Goal: Transaction & Acquisition: Purchase product/service

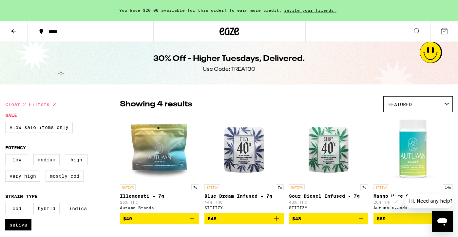
click at [14, 33] on icon at bounding box center [14, 31] width 8 height 8
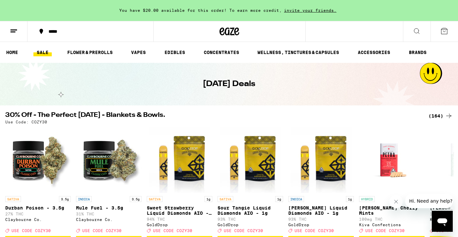
click at [438, 115] on div "(164)" at bounding box center [440, 116] width 24 height 8
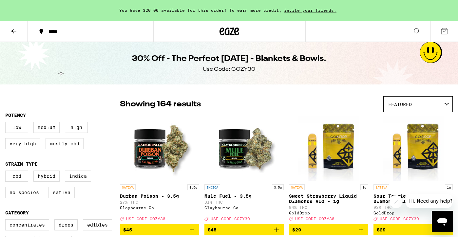
click at [60, 197] on label "Sativa" at bounding box center [61, 192] width 26 height 11
click at [7, 172] on input "Sativa" at bounding box center [7, 172] width 0 height 0
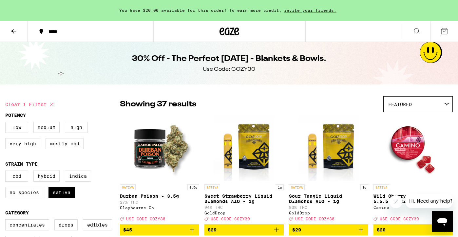
click at [437, 105] on div "Featured" at bounding box center [417, 104] width 69 height 15
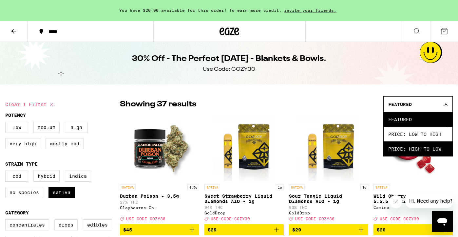
click at [413, 148] on span "Price: High to Low" at bounding box center [418, 148] width 60 height 15
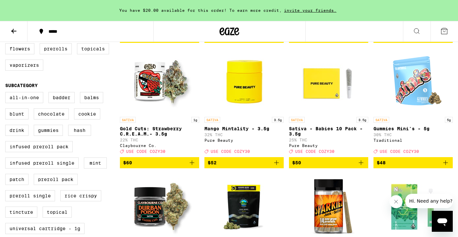
scroll to position [183, 0]
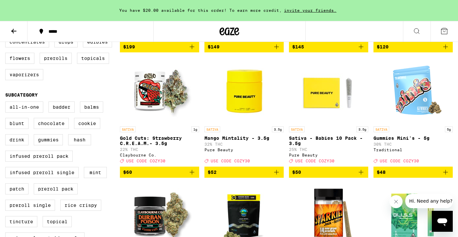
click at [237, 141] on p "Mango Mintality - 3.5g" at bounding box center [243, 138] width 79 height 5
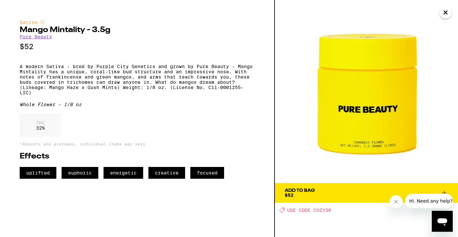
click at [343, 190] on span "Add To Bag $52" at bounding box center [365, 192] width 163 height 9
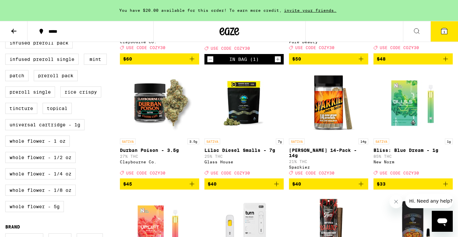
scroll to position [297, 0]
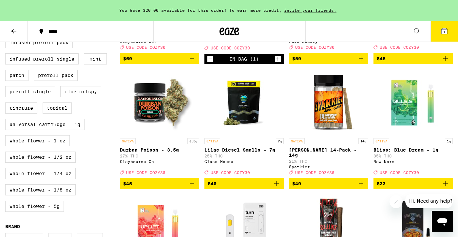
click at [192, 188] on icon "Add to bag" at bounding box center [192, 184] width 8 height 8
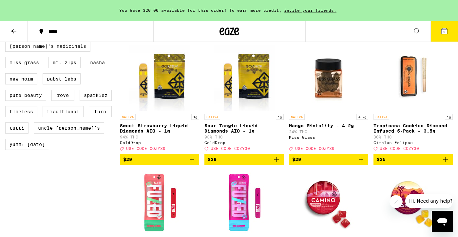
scroll to position [581, 0]
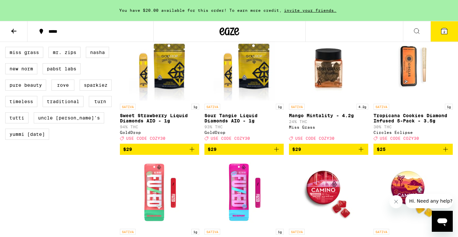
click at [321, 118] on p "Mango Mintality - 4.2g" at bounding box center [328, 115] width 79 height 5
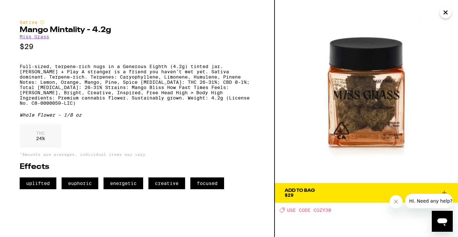
click at [444, 10] on icon "Close" at bounding box center [445, 13] width 8 height 10
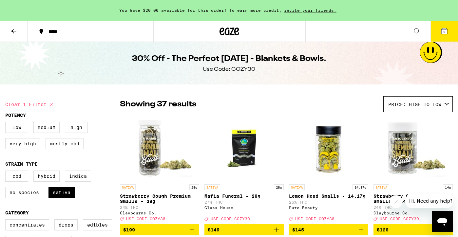
click at [331, 197] on p "Lemon Head Smalls - 14.17g" at bounding box center [328, 195] width 79 height 5
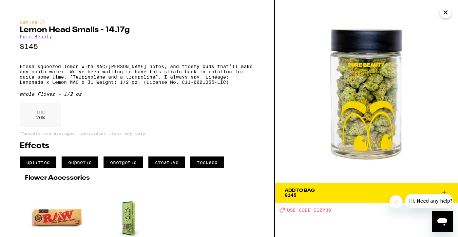
click at [332, 192] on span "Add To Bag $145" at bounding box center [365, 192] width 163 height 9
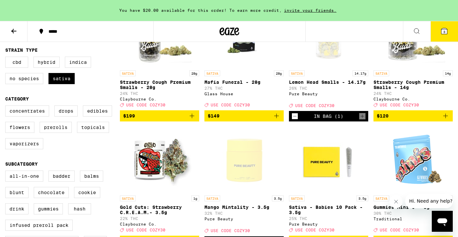
scroll to position [112, 0]
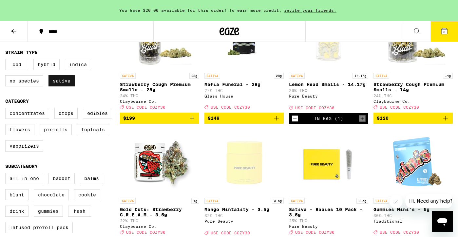
click at [64, 83] on label "Sativa" at bounding box center [61, 80] width 26 height 11
click at [7, 60] on input "Sativa" at bounding box center [7, 60] width 0 height 0
checkbox input "false"
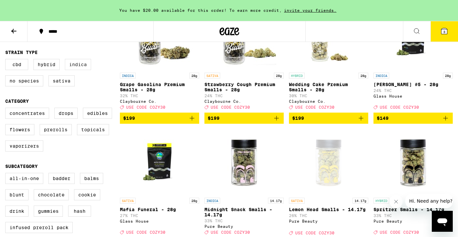
click at [85, 67] on label "Indica" at bounding box center [78, 64] width 26 height 11
click at [7, 60] on input "Indica" at bounding box center [7, 60] width 0 height 0
checkbox input "true"
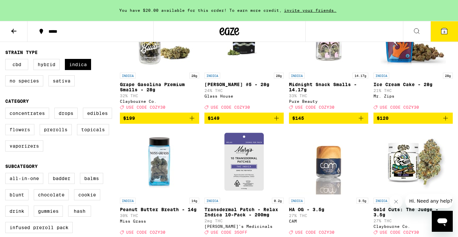
click at [20, 134] on label "Flowers" at bounding box center [19, 129] width 29 height 11
click at [7, 109] on input "Flowers" at bounding box center [7, 109] width 0 height 0
checkbox input "true"
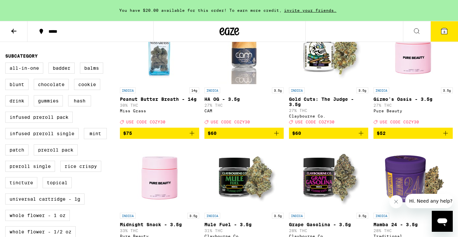
scroll to position [181, 0]
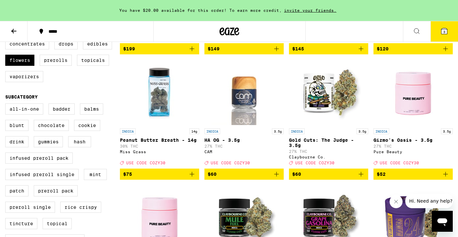
click at [317, 147] on p "Gold Cuts: The Judge - 3.5g" at bounding box center [328, 142] width 79 height 10
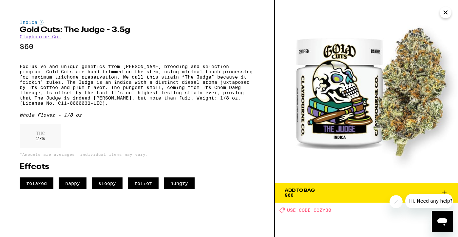
click at [296, 191] on div "Add To Bag" at bounding box center [299, 190] width 30 height 5
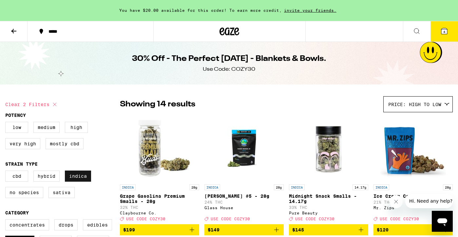
click at [80, 179] on label "Indica" at bounding box center [78, 176] width 26 height 11
click at [7, 172] on input "Indica" at bounding box center [7, 172] width 0 height 0
checkbox input "false"
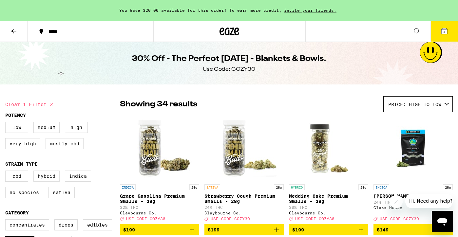
click at [42, 181] on label "Hybrid" at bounding box center [46, 176] width 26 height 11
click at [7, 172] on input "Hybrid" at bounding box center [7, 172] width 0 height 0
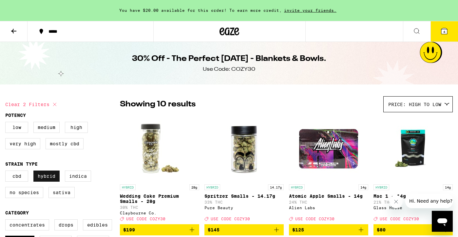
click at [42, 179] on label "Hybrid" at bounding box center [46, 176] width 26 height 11
click at [7, 172] on input "Hybrid" at bounding box center [7, 172] width 0 height 0
checkbox input "false"
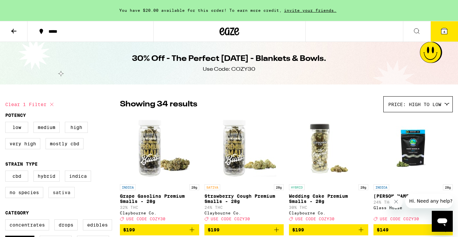
click at [66, 198] on label "Sativa" at bounding box center [61, 192] width 26 height 11
click at [7, 172] on input "Sativa" at bounding box center [7, 172] width 0 height 0
checkbox input "true"
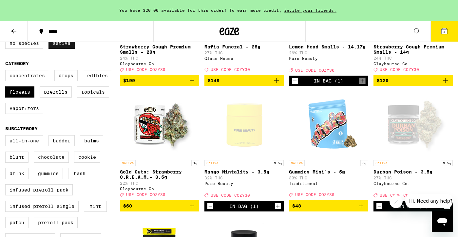
scroll to position [192, 0]
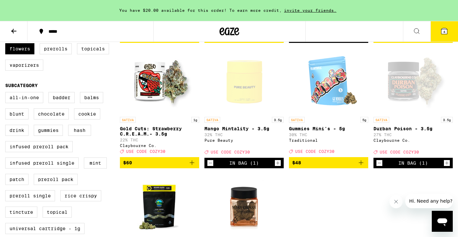
click at [318, 131] on p "Gummies Mini's - 5g" at bounding box center [328, 128] width 79 height 5
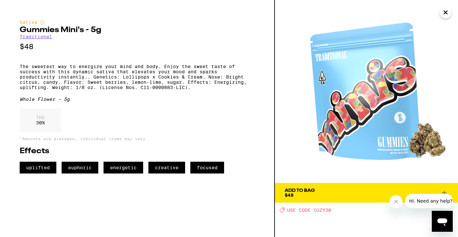
click at [445, 191] on icon at bounding box center [444, 193] width 8 height 8
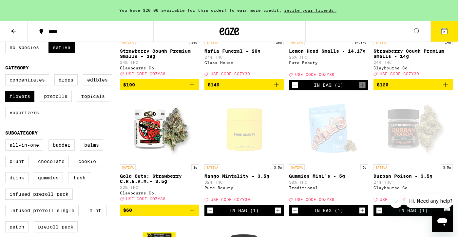
scroll to position [142, 0]
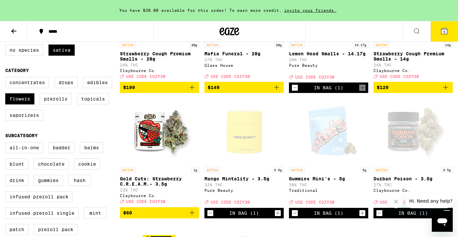
click at [444, 31] on span "5" at bounding box center [444, 32] width 2 height 4
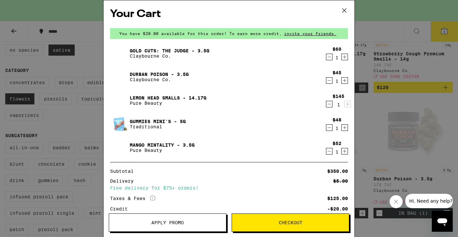
click at [167, 221] on span "Apply Promo" at bounding box center [167, 222] width 32 height 5
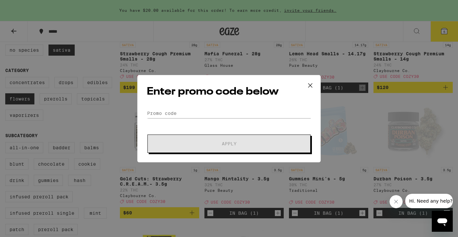
click at [211, 123] on form "Promo Code Apply" at bounding box center [229, 130] width 164 height 45
click at [212, 117] on input "Promo Code" at bounding box center [229, 113] width 164 height 10
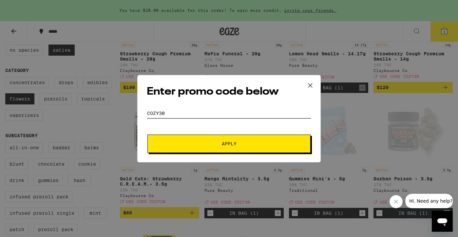
type input "cozy30"
click at [232, 138] on button "Apply" at bounding box center [228, 144] width 163 height 18
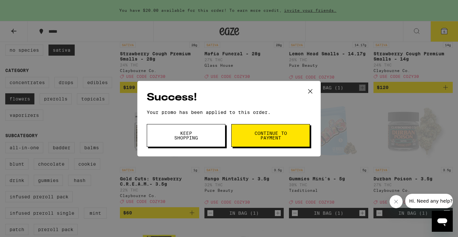
click at [261, 138] on span "Continue to payment" at bounding box center [270, 135] width 33 height 9
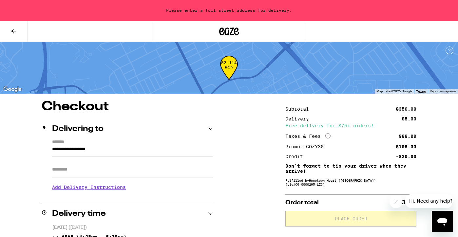
click at [15, 33] on icon at bounding box center [14, 31] width 8 height 8
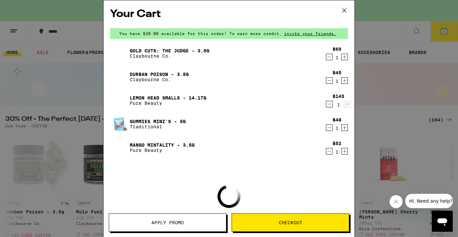
click at [346, 10] on icon at bounding box center [344, 11] width 10 height 10
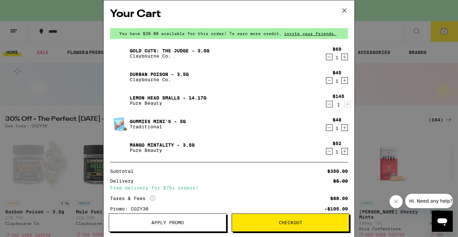
click at [345, 9] on icon at bounding box center [344, 11] width 4 height 4
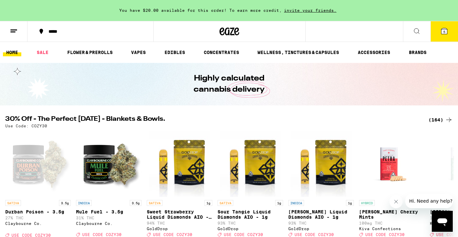
click at [6, 33] on div "Your Cart You have $20.00 available for this order! To earn more credit, invite…" at bounding box center [229, 118] width 458 height 237
click at [12, 32] on icon at bounding box center [14, 31] width 8 height 8
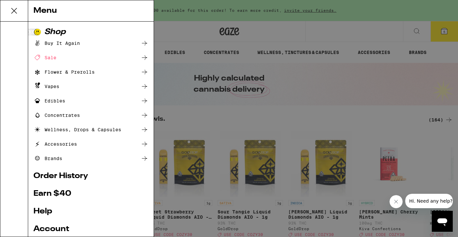
click at [223, 117] on div "Menu Shop Buy It Again Sale Flower & Prerolls Vapes Edibles Concentrates Wellne…" at bounding box center [229, 118] width 458 height 237
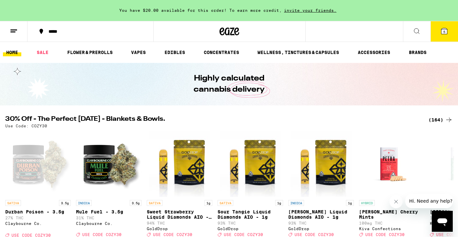
click at [444, 32] on span "5" at bounding box center [444, 32] width 2 height 4
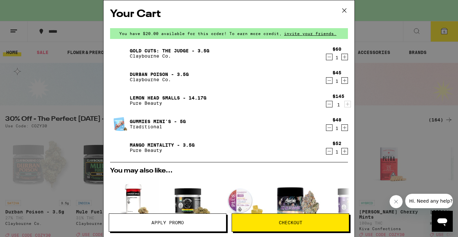
click at [330, 79] on icon "Decrement" at bounding box center [329, 81] width 6 height 8
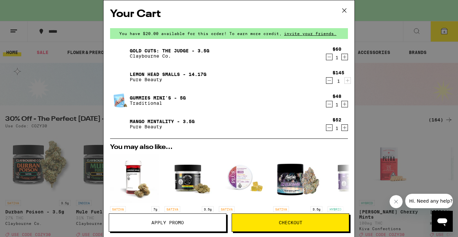
click at [152, 119] on link "Mango Mintality - 3.5g" at bounding box center [162, 121] width 65 height 5
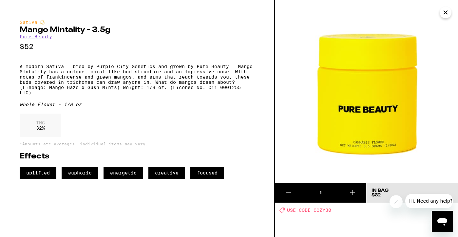
click at [442, 12] on icon "Close" at bounding box center [445, 13] width 8 height 10
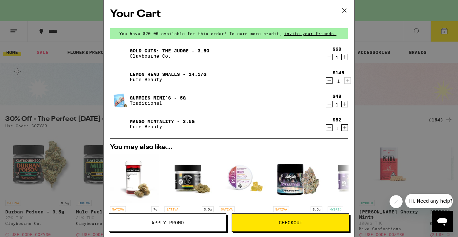
click at [329, 129] on icon "Decrement" at bounding box center [329, 128] width 6 height 8
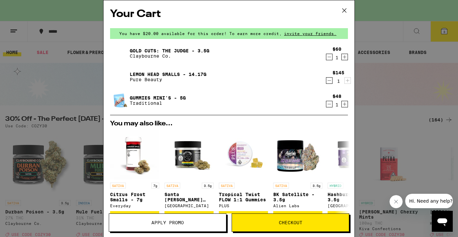
click at [333, 102] on div "1" at bounding box center [336, 104] width 9 height 5
click at [330, 103] on icon "Decrement" at bounding box center [329, 104] width 6 height 8
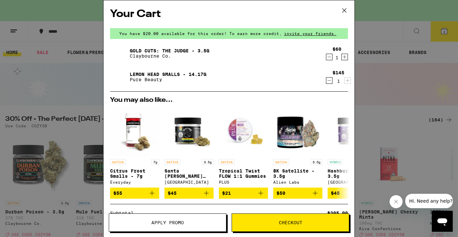
click at [160, 73] on link "Lemon Head Smalls - 14.17g" at bounding box center [168, 74] width 77 height 5
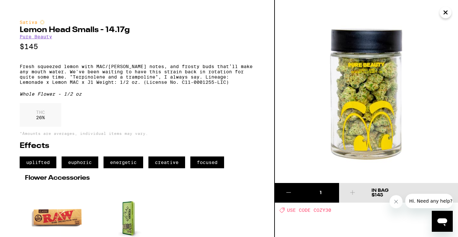
click at [444, 14] on icon "Close" at bounding box center [445, 12] width 3 height 3
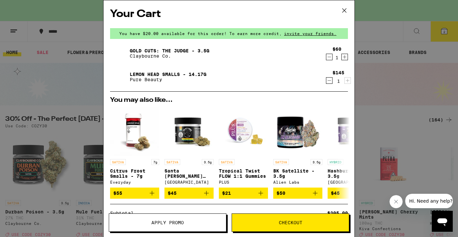
click at [345, 10] on icon at bounding box center [344, 11] width 10 height 10
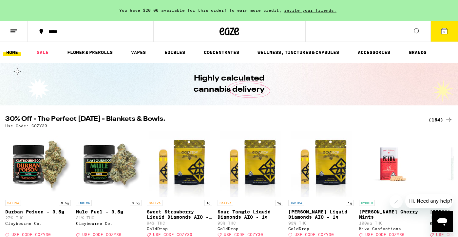
click at [436, 119] on div "(164)" at bounding box center [440, 120] width 24 height 8
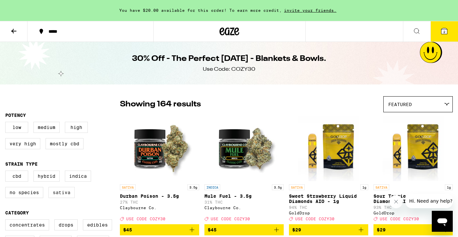
click at [62, 197] on label "Sativa" at bounding box center [61, 192] width 26 height 11
click at [7, 172] on input "Sativa" at bounding box center [7, 172] width 0 height 0
checkbox input "true"
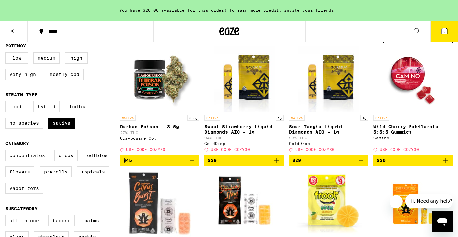
scroll to position [69, 0]
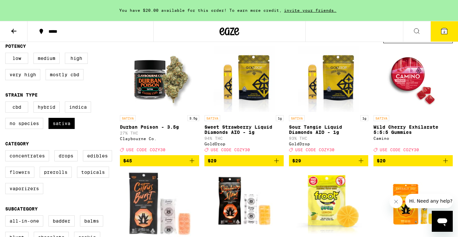
click at [27, 177] on label "Flowers" at bounding box center [19, 172] width 29 height 11
click at [7, 152] on input "Flowers" at bounding box center [7, 151] width 0 height 0
checkbox input "true"
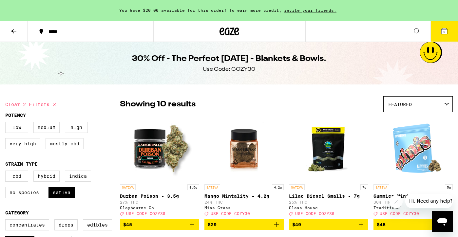
click at [421, 106] on div "Featured" at bounding box center [417, 104] width 69 height 15
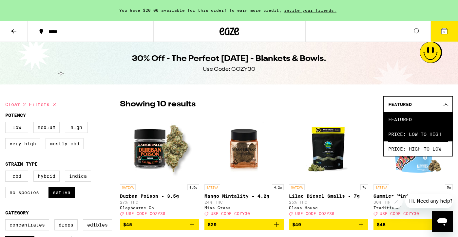
click at [405, 133] on span "Price: Low to High" at bounding box center [418, 134] width 60 height 15
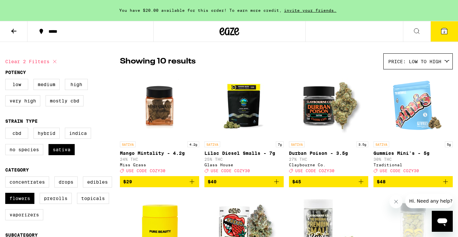
scroll to position [53, 0]
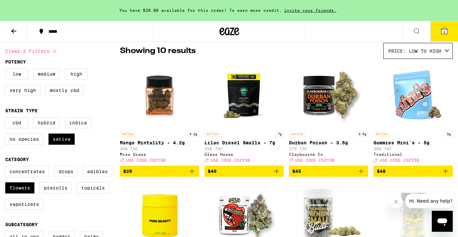
click at [406, 144] on p "Gummies Mini's - 5g" at bounding box center [412, 142] width 79 height 5
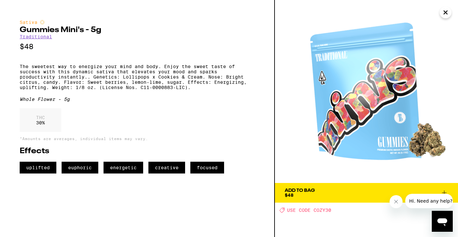
click at [445, 15] on icon "Close" at bounding box center [445, 13] width 8 height 10
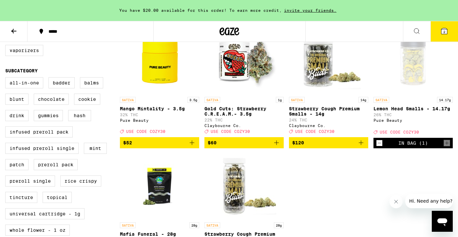
scroll to position [208, 0]
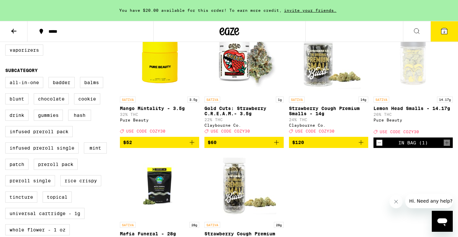
click at [379, 147] on icon "Decrement" at bounding box center [379, 143] width 6 height 8
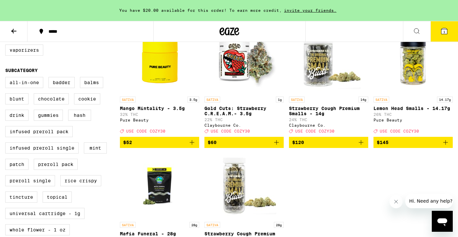
click at [193, 146] on icon "Add to bag" at bounding box center [192, 142] width 8 height 8
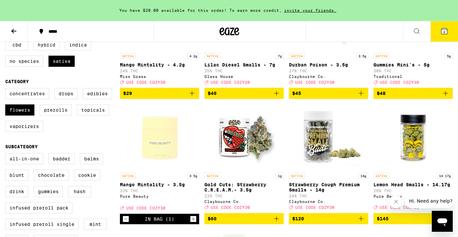
scroll to position [128, 0]
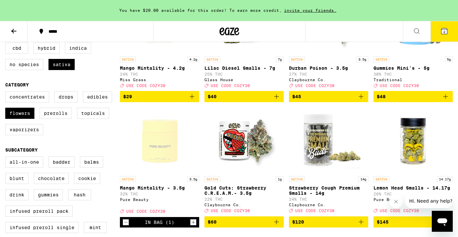
click at [446, 100] on icon "Add to bag" at bounding box center [445, 97] width 8 height 8
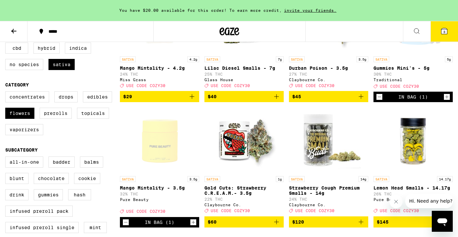
click at [449, 101] on icon "Increment" at bounding box center [447, 97] width 6 height 8
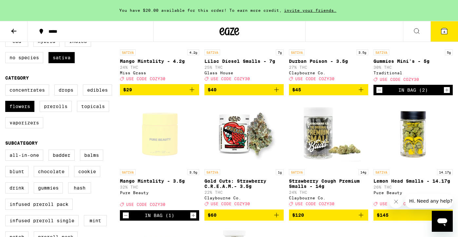
scroll to position [123, 0]
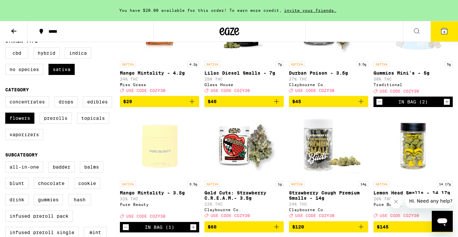
click at [444, 32] on span "4" at bounding box center [444, 32] width 2 height 4
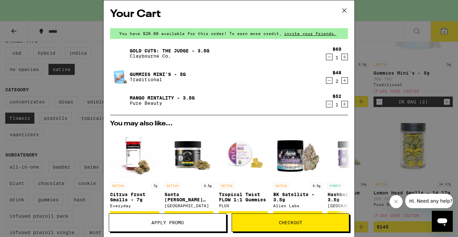
click at [290, 222] on span "Checkout" at bounding box center [291, 222] width 24 height 5
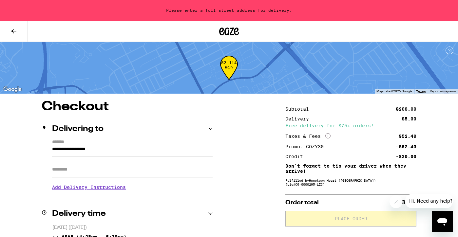
click at [52, 148] on input "**********" at bounding box center [132, 150] width 160 height 11
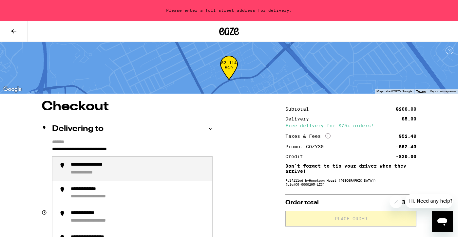
click at [99, 166] on div "**********" at bounding box center [99, 165] width 56 height 6
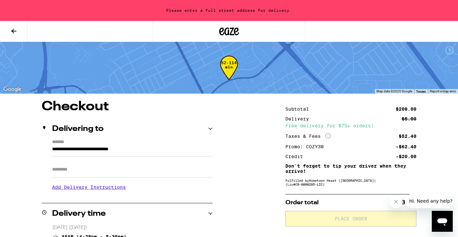
type input "**********"
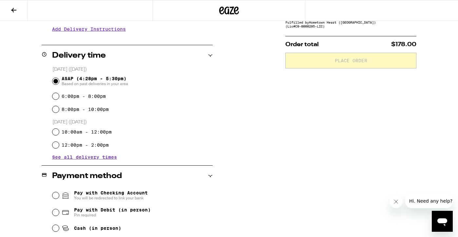
scroll to position [174, 0]
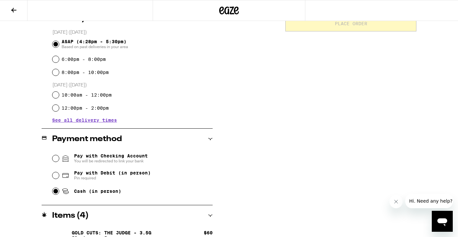
click at [57, 191] on input "Cash (in person)" at bounding box center [55, 191] width 7 height 7
radio input "true"
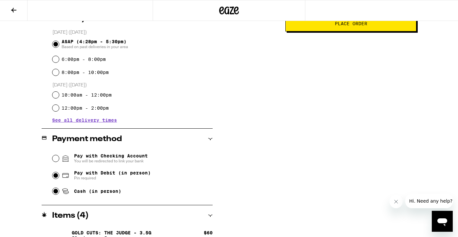
click at [58, 177] on input "Pay with Debit (in person) Pin required" at bounding box center [55, 175] width 7 height 7
radio input "true"
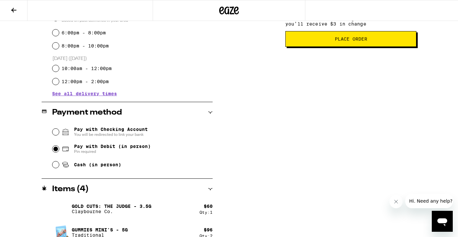
scroll to position [201, 0]
click at [57, 167] on input "Cash (in person)" at bounding box center [55, 164] width 7 height 7
radio input "true"
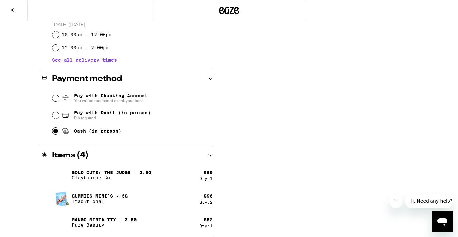
scroll to position [0, 0]
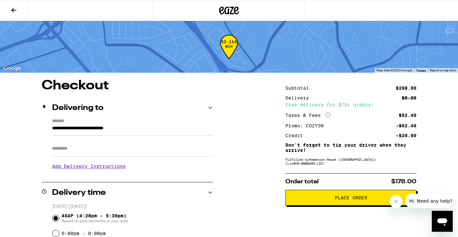
click at [229, 11] on icon at bounding box center [229, 11] width 20 height 12
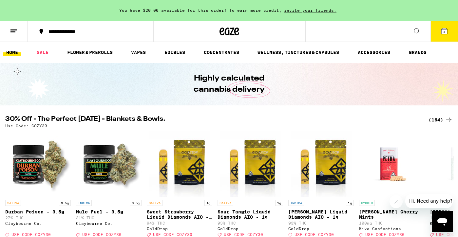
click at [440, 120] on div "(164)" at bounding box center [440, 120] width 24 height 8
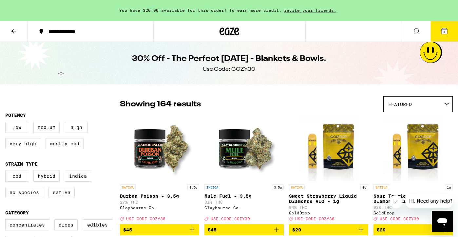
click at [62, 198] on label "Sativa" at bounding box center [61, 192] width 26 height 11
click at [7, 172] on input "Sativa" at bounding box center [7, 172] width 0 height 0
checkbox input "true"
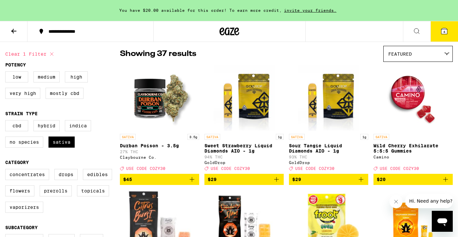
scroll to position [54, 0]
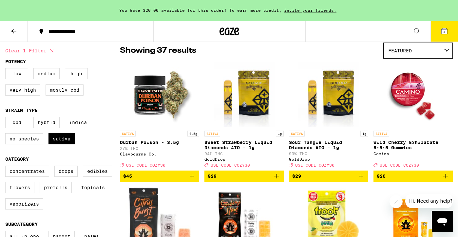
click at [24, 193] on label "Flowers" at bounding box center [19, 187] width 29 height 11
click at [7, 167] on input "Flowers" at bounding box center [7, 167] width 0 height 0
checkbox input "true"
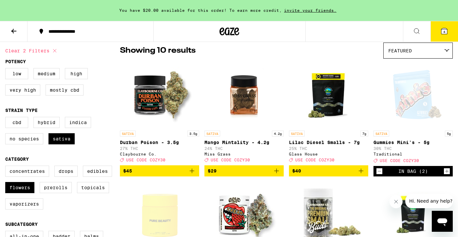
click at [241, 143] on p "Mango Mintality - 4.2g" at bounding box center [243, 142] width 79 height 5
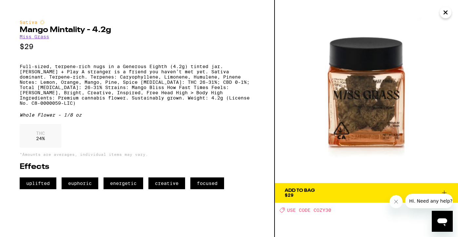
click at [446, 16] on icon "Close" at bounding box center [445, 13] width 8 height 10
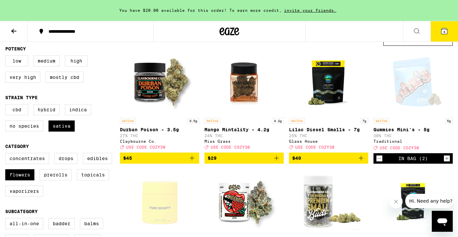
scroll to position [66, 0]
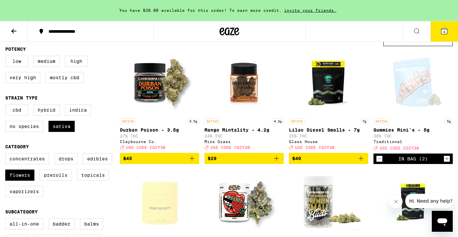
click at [402, 130] on p "Gummies Mini's - 5g" at bounding box center [412, 129] width 79 height 5
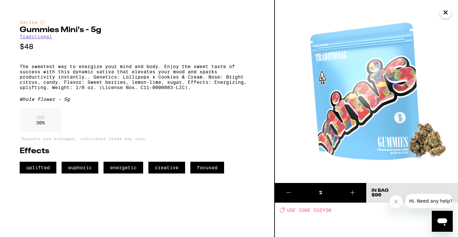
click at [445, 12] on icon "Close" at bounding box center [445, 12] width 3 height 3
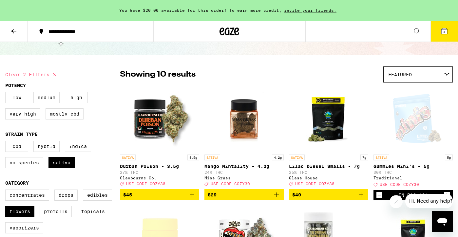
scroll to position [30, 0]
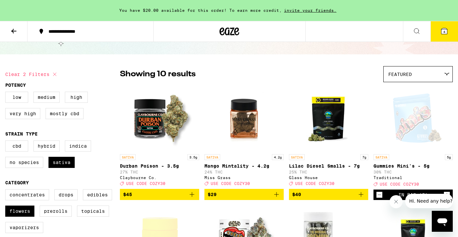
click at [152, 167] on p "Durban Poison - 3.5g" at bounding box center [159, 165] width 79 height 5
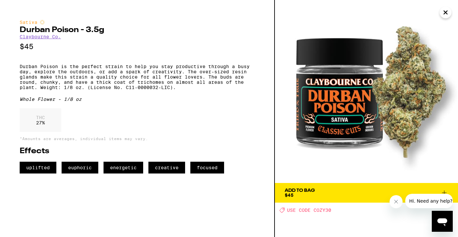
click at [445, 190] on icon at bounding box center [444, 193] width 8 height 8
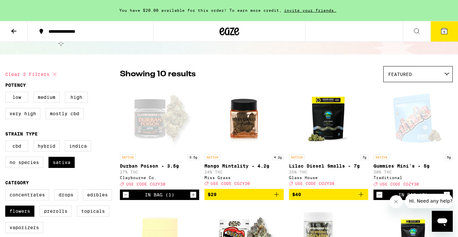
click at [194, 199] on icon "Increment" at bounding box center [193, 195] width 6 height 8
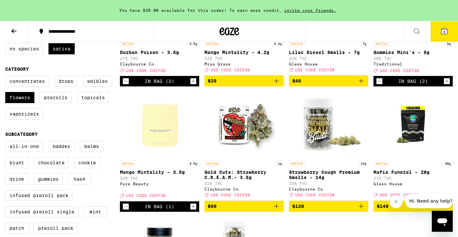
scroll to position [146, 0]
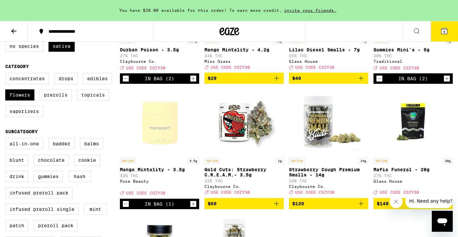
click at [126, 208] on icon "Decrement" at bounding box center [126, 204] width 6 height 8
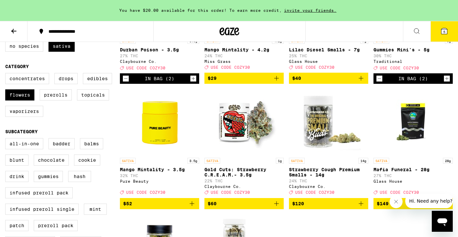
click at [447, 31] on icon at bounding box center [444, 31] width 6 height 6
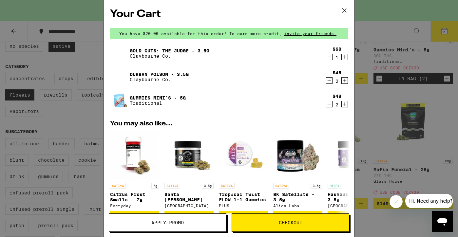
click at [150, 74] on link "Durban Poison - 3.5g" at bounding box center [159, 74] width 59 height 5
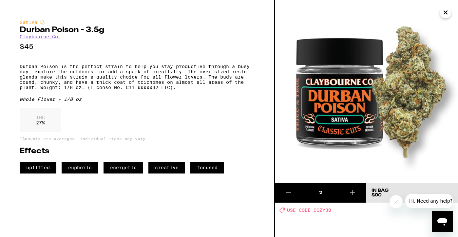
click at [448, 12] on icon "Close" at bounding box center [445, 13] width 8 height 10
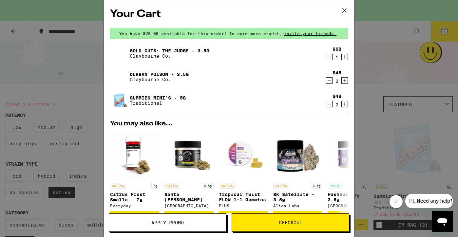
click at [301, 222] on span "Checkout" at bounding box center [291, 222] width 24 height 5
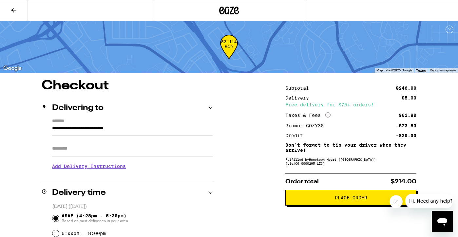
click at [358, 200] on span "Place Order" at bounding box center [351, 197] width 32 height 5
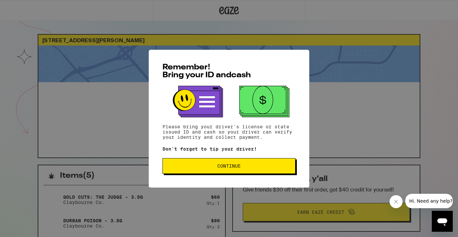
click at [233, 168] on span "Continue" at bounding box center [229, 166] width 24 height 5
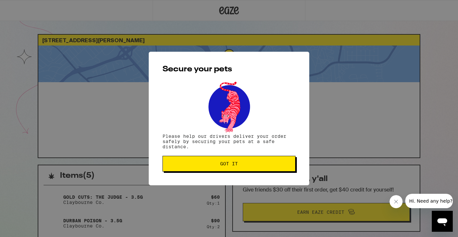
click at [233, 170] on button "Got it" at bounding box center [228, 164] width 133 height 16
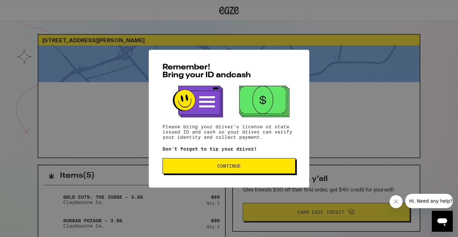
click at [251, 171] on button "Continue" at bounding box center [228, 166] width 133 height 16
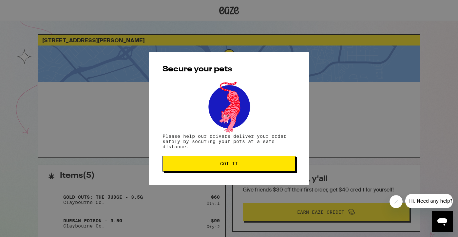
click at [247, 167] on button "Got it" at bounding box center [228, 164] width 133 height 16
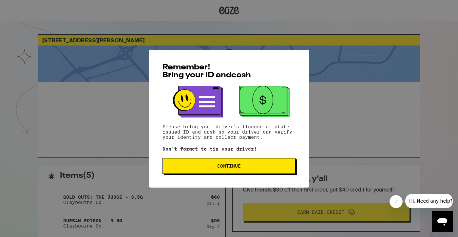
click at [234, 167] on span "Continue" at bounding box center [229, 166] width 24 height 5
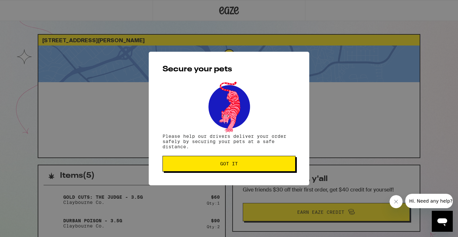
click at [232, 166] on span "Got it" at bounding box center [229, 163] width 18 height 5
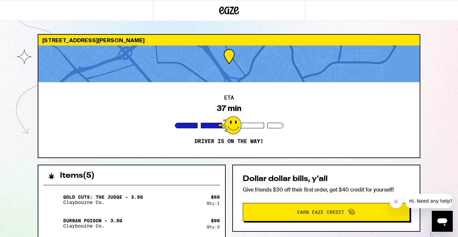
click at [178, 195] on div "Gold Cuts: The Judge - 3.5g [PERSON_NAME] Co." at bounding box center [125, 200] width 163 height 18
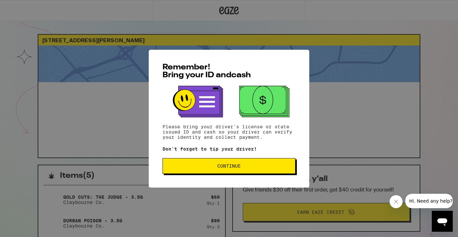
click at [232, 171] on button "Continue" at bounding box center [228, 166] width 133 height 16
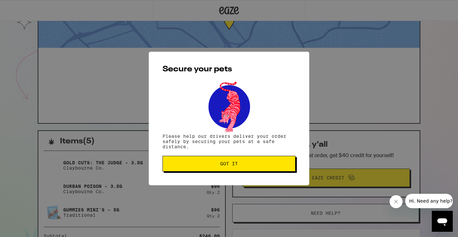
scroll to position [41, 0]
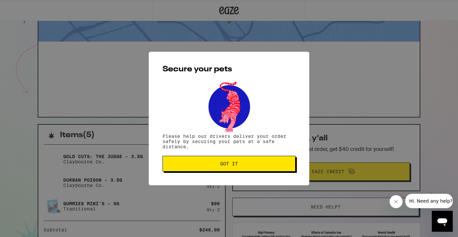
click at [232, 170] on button "Got it" at bounding box center [228, 164] width 133 height 16
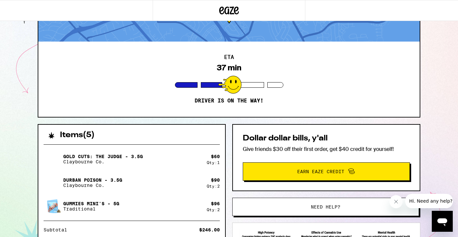
drag, startPoint x: 148, startPoint y: 182, endPoint x: 155, endPoint y: 92, distance: 90.4
click at [154, 105] on div "1361 Darlene Ave San Mateo 94403 ETA 37 min Driver is on the way! Items ( 5 ) G…" at bounding box center [228, 158] width 393 height 331
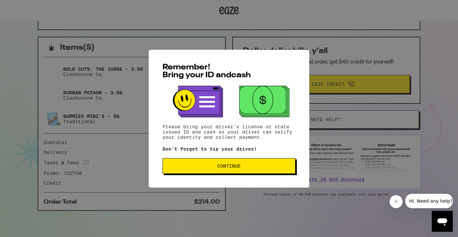
click at [237, 170] on button "Continue" at bounding box center [228, 166] width 133 height 16
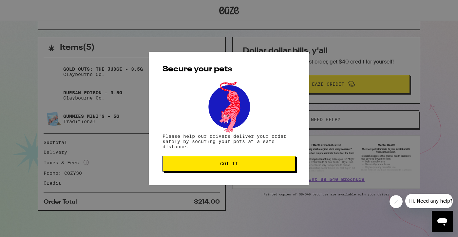
click at [235, 166] on span "Got it" at bounding box center [229, 163] width 18 height 5
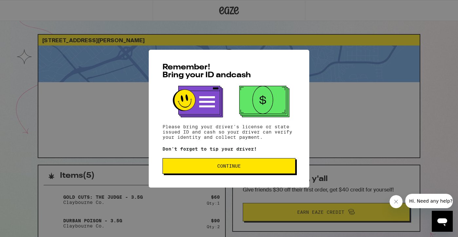
click at [224, 167] on span "Continue" at bounding box center [229, 166] width 24 height 5
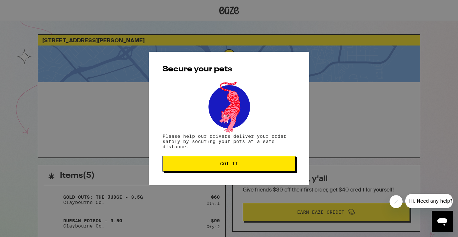
click at [224, 166] on span "Got it" at bounding box center [229, 163] width 18 height 5
